Goal: Transaction & Acquisition: Download file/media

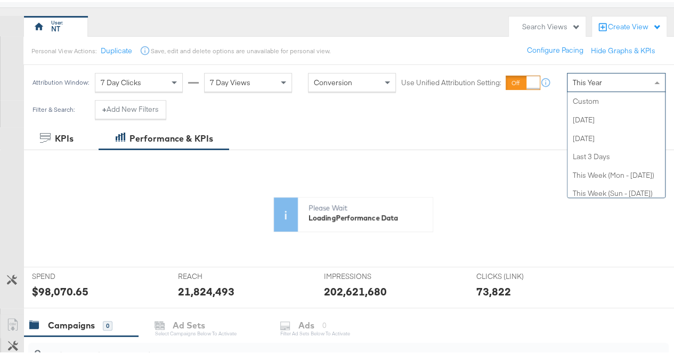
scroll to position [207, 0]
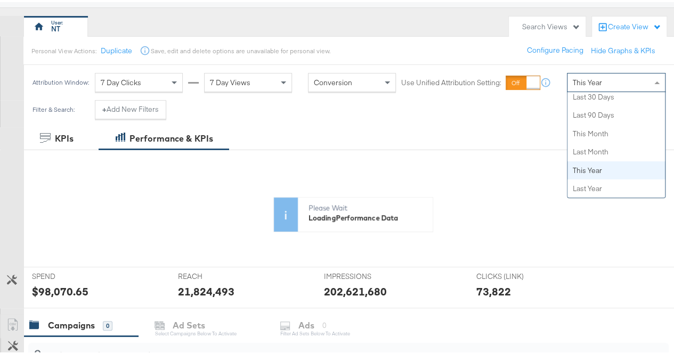
click at [590, 85] on div "This Year" at bounding box center [616, 80] width 98 height 18
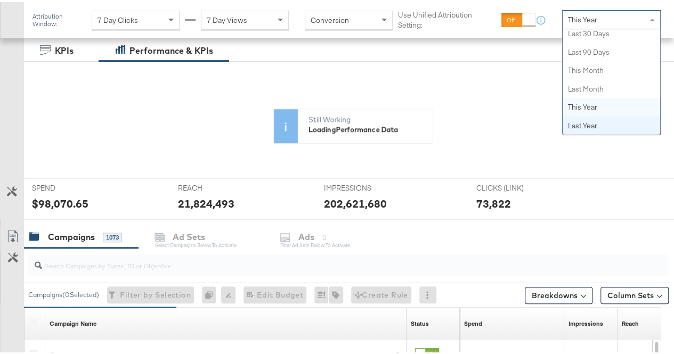
scroll to position [175, 0]
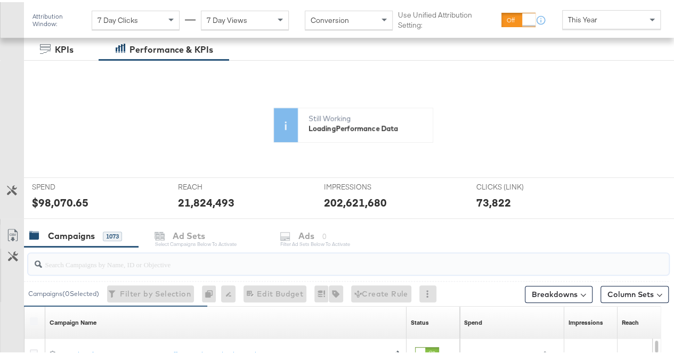
click at [133, 263] on input "search" at bounding box center [327, 258] width 571 height 21
paste input "autumn-newness"
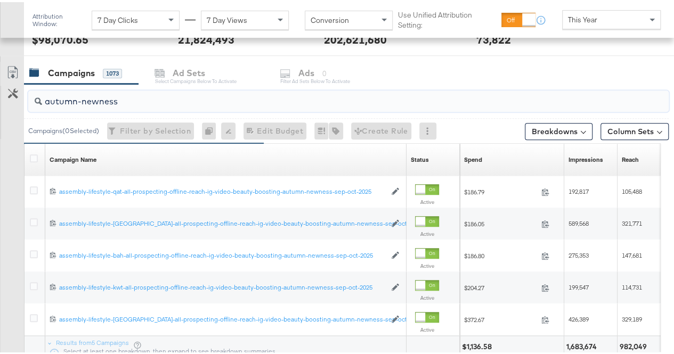
scroll to position [340, 0]
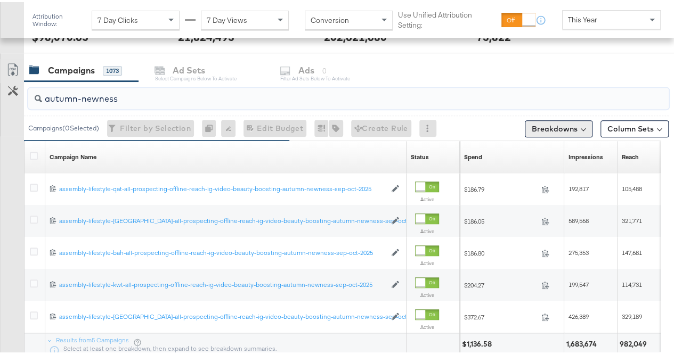
type input "autumn-newness"
click at [555, 124] on button "Breakdowns" at bounding box center [559, 126] width 68 height 17
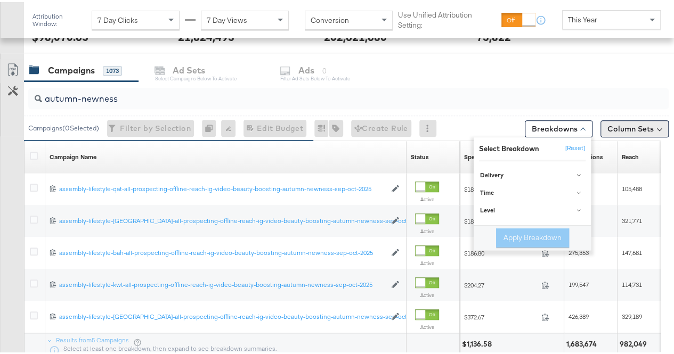
click at [620, 120] on button "Column Sets" at bounding box center [635, 126] width 68 height 17
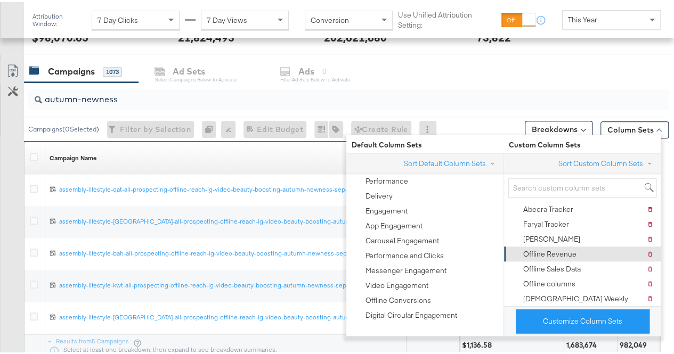
scroll to position [6, 0]
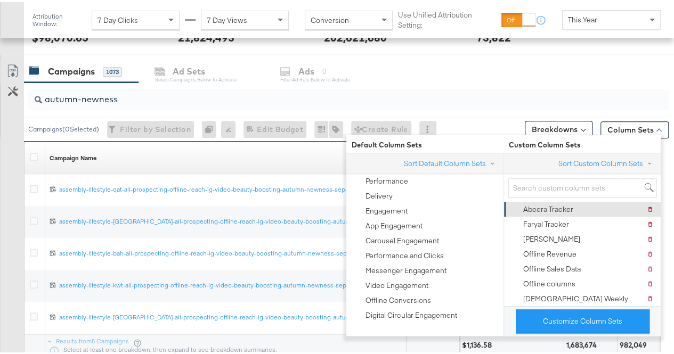
click at [561, 202] on div "Abeera Tracker" at bounding box center [548, 207] width 50 height 10
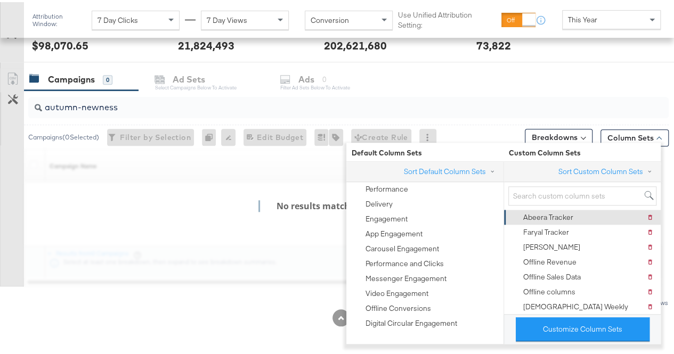
scroll to position [420, 0]
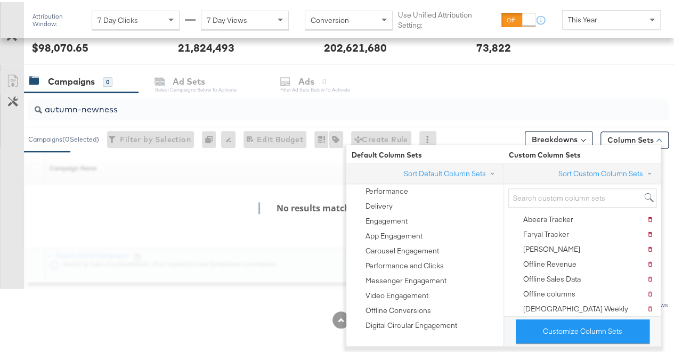
click at [480, 79] on div "Campaigns 0 Ad Sets Select Campaigns below to activate Ads 0 Filter Ad Sets bel…" at bounding box center [353, 79] width 658 height 23
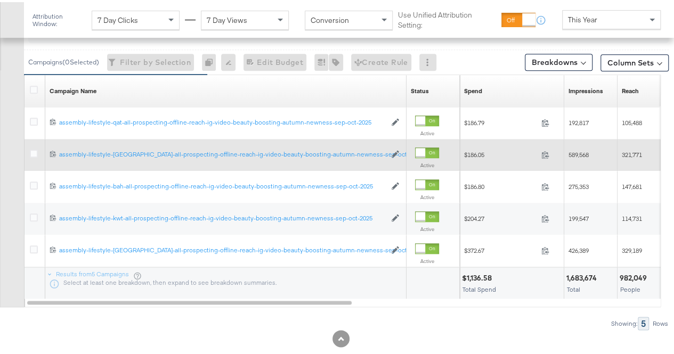
scroll to position [499, 0]
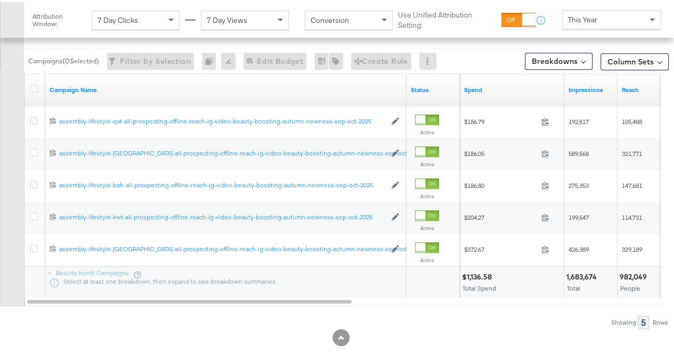
click at [210, 314] on div "Showing: 5 Rows" at bounding box center [334, 320] width 669 height 13
click at [32, 83] on icon at bounding box center [34, 87] width 8 height 8
click at [0, 0] on input "checkbox" at bounding box center [0, 0] width 0 height 0
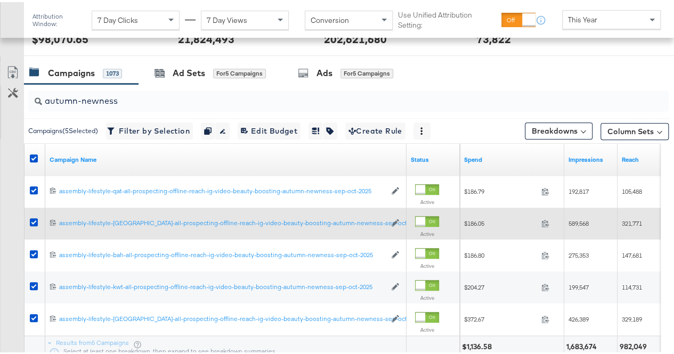
scroll to position [428, 0]
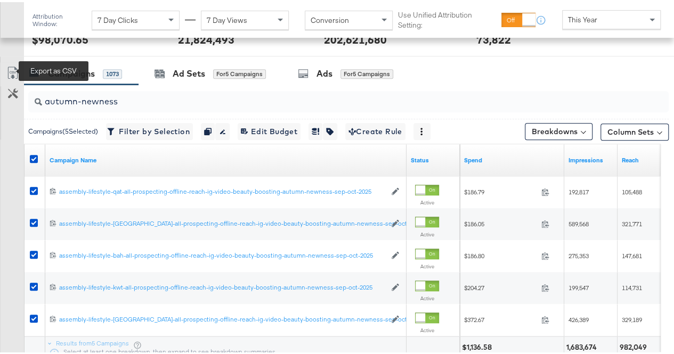
click at [11, 67] on icon at bounding box center [12, 70] width 13 height 13
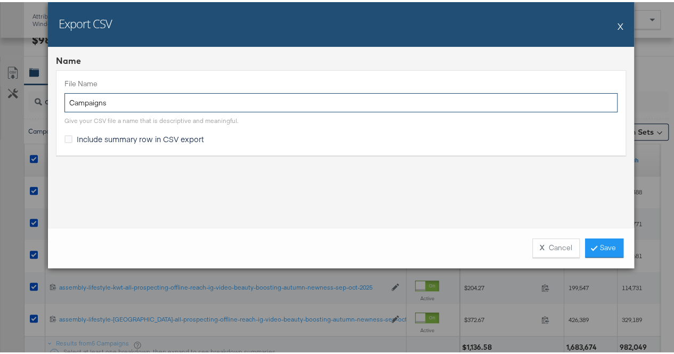
click at [140, 93] on input "Campaigns" at bounding box center [340, 101] width 553 height 20
paste input "autumn-newnes"
type input "autumn-newness"
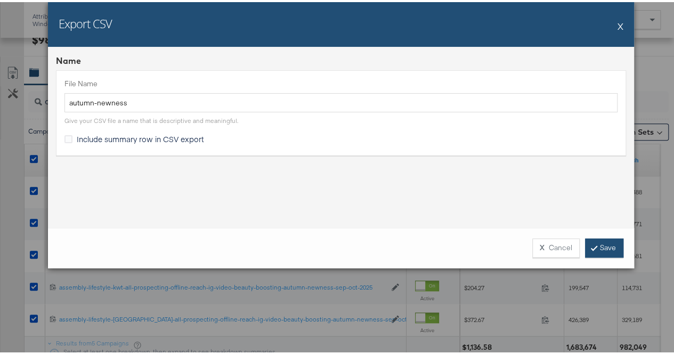
click at [618, 249] on link "Save" at bounding box center [604, 246] width 38 height 19
